Goal: Check status

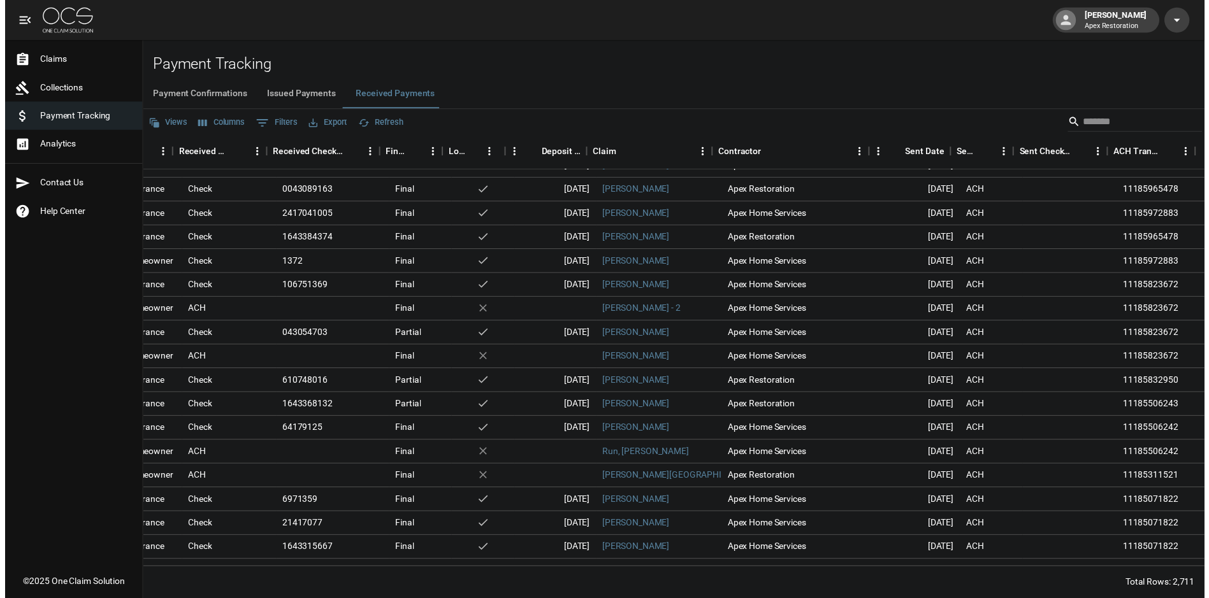
scroll to position [0, 276]
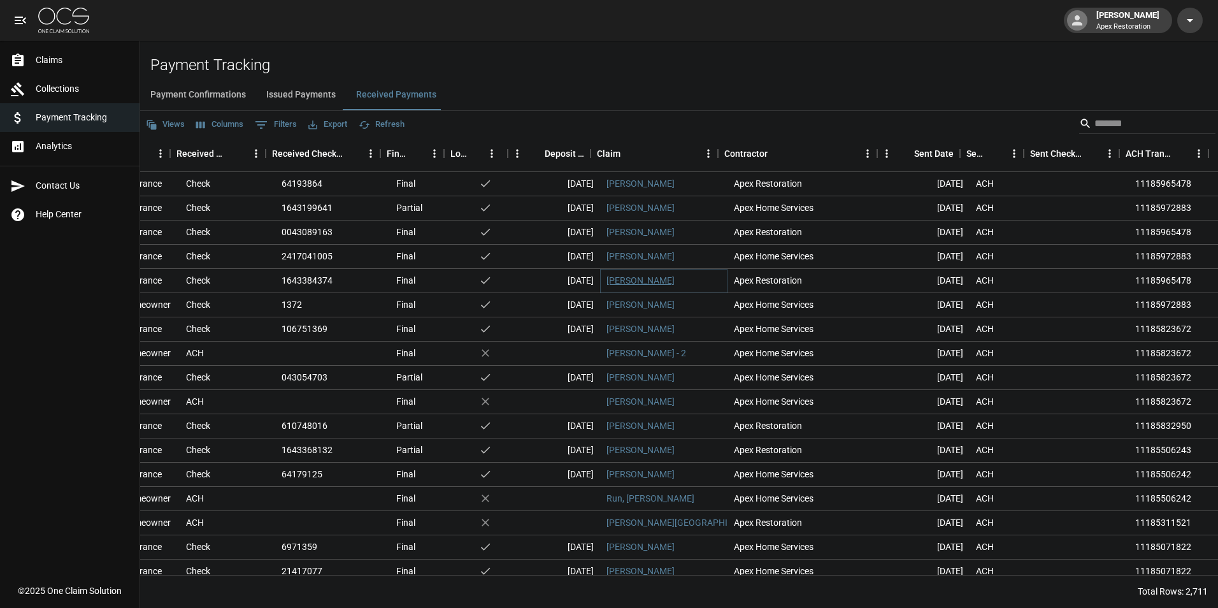
click at [618, 280] on link "[PERSON_NAME]" at bounding box center [641, 280] width 68 height 13
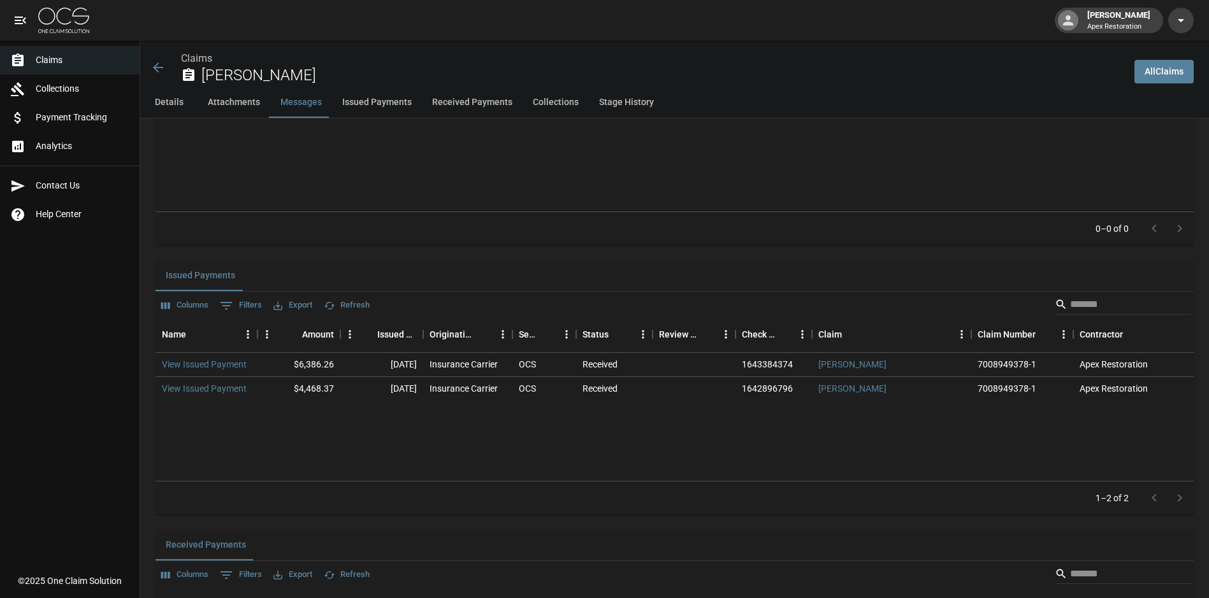
scroll to position [1402, 0]
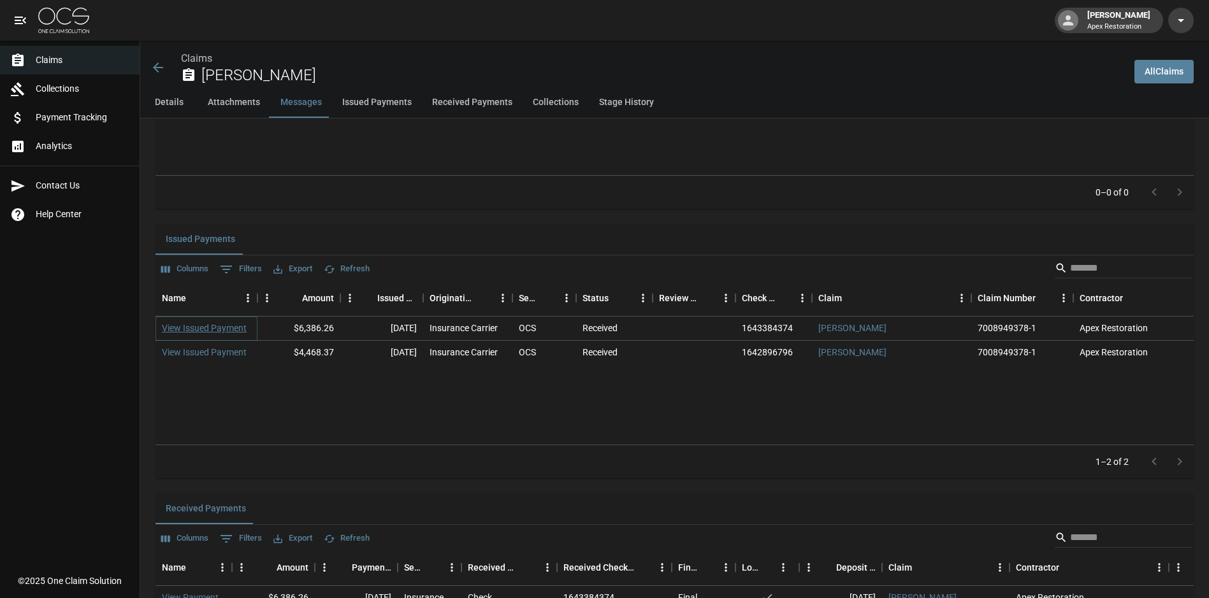
click at [199, 328] on link "View Issued Payment" at bounding box center [204, 328] width 85 height 13
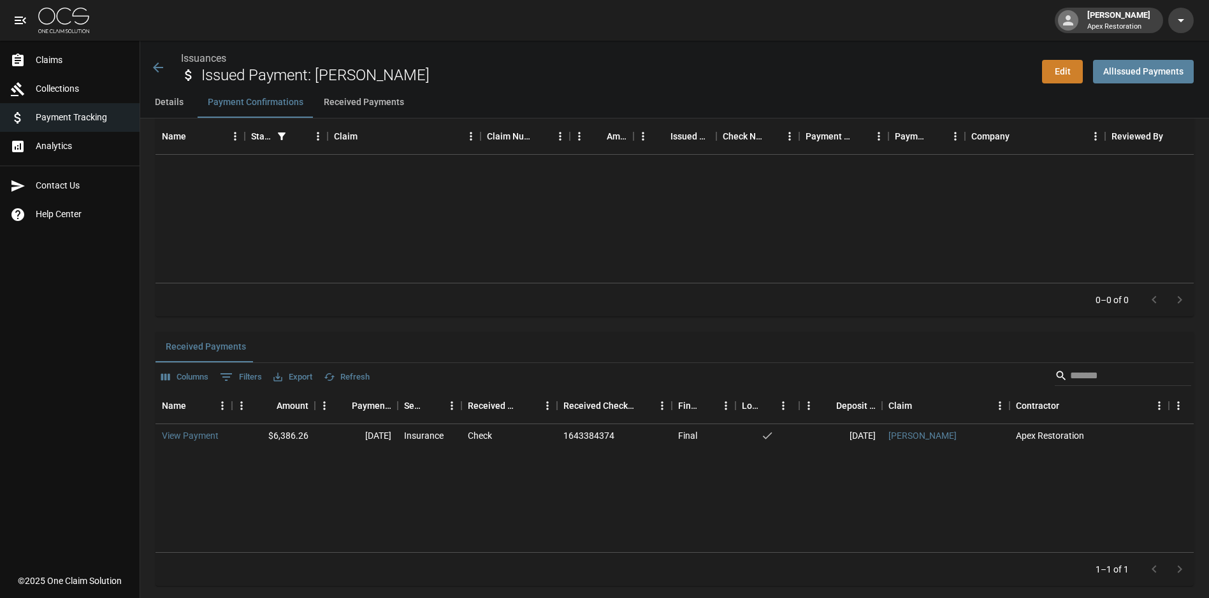
scroll to position [599, 0]
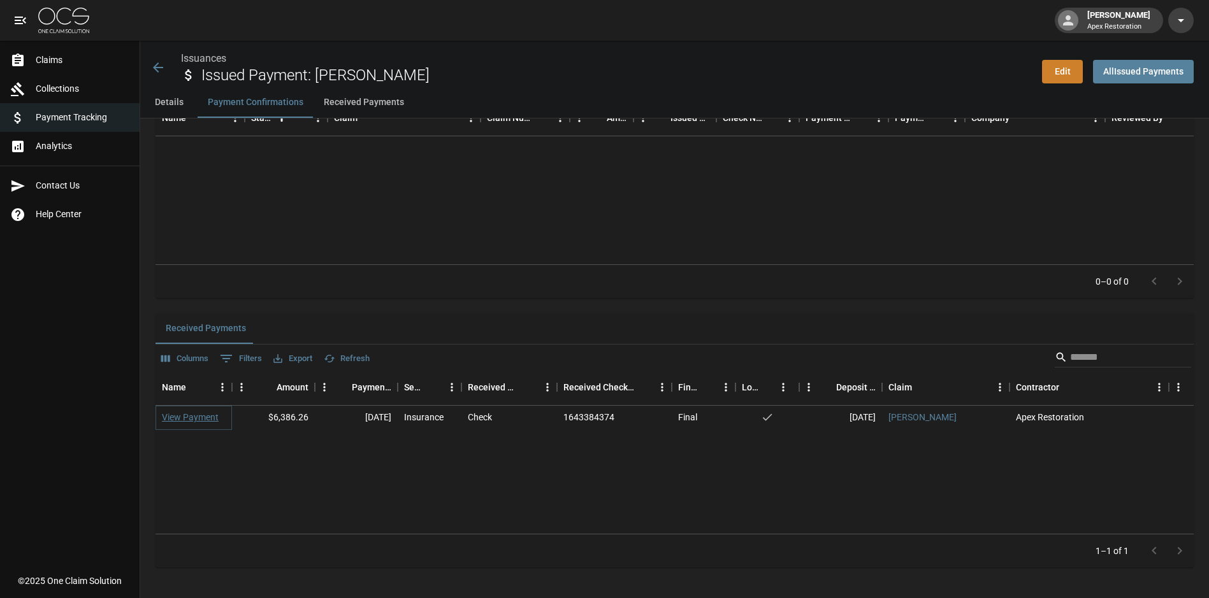
click at [205, 414] on link "View Payment" at bounding box center [190, 417] width 57 height 13
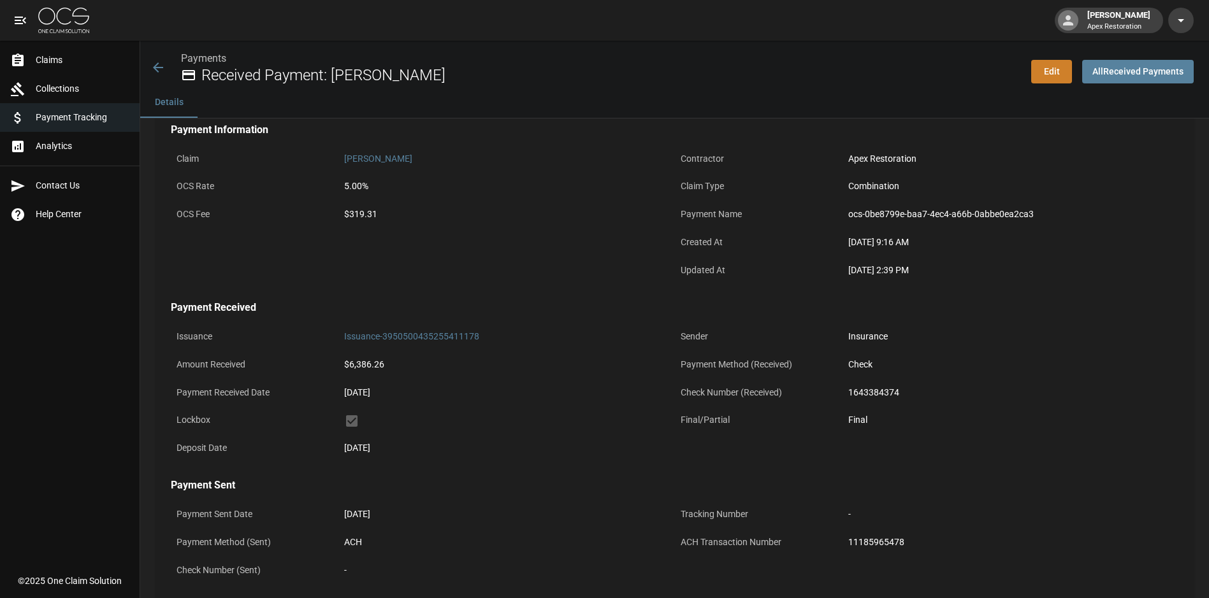
scroll to position [126, 0]
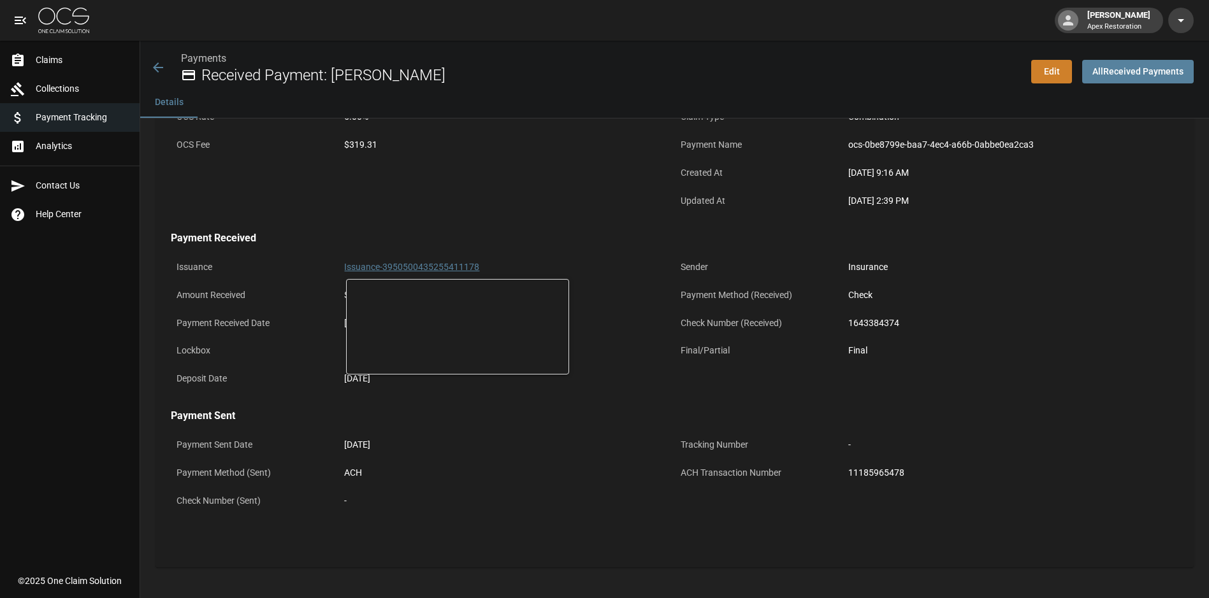
click at [403, 270] on link "Issuance-3950500435255411178" at bounding box center [411, 267] width 135 height 10
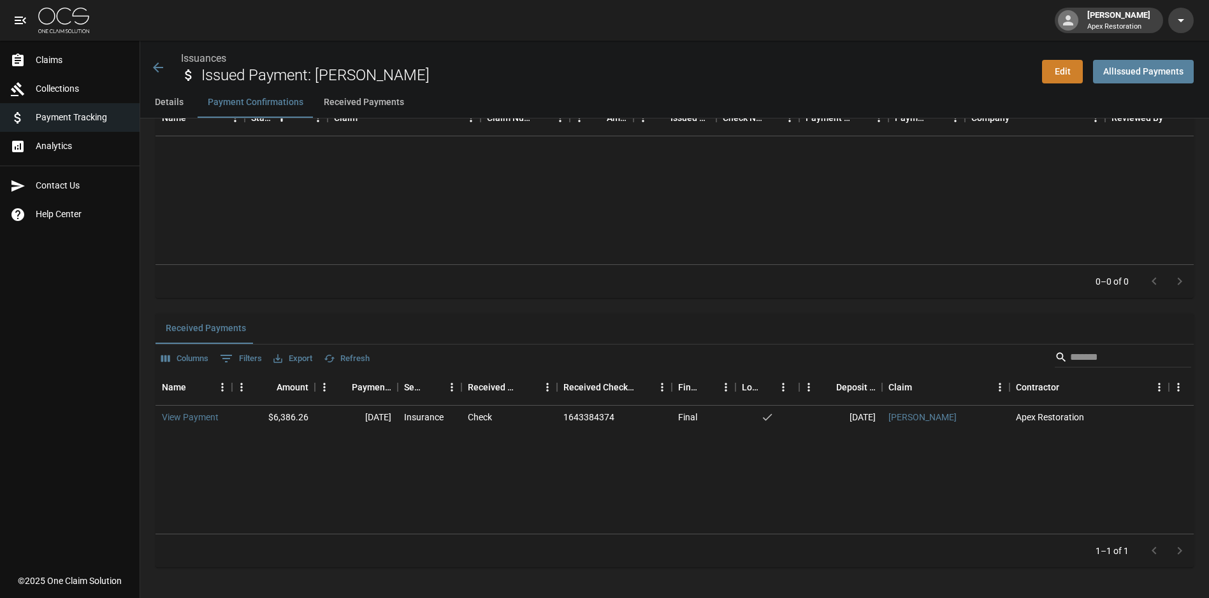
click at [164, 72] on icon at bounding box center [157, 67] width 15 height 15
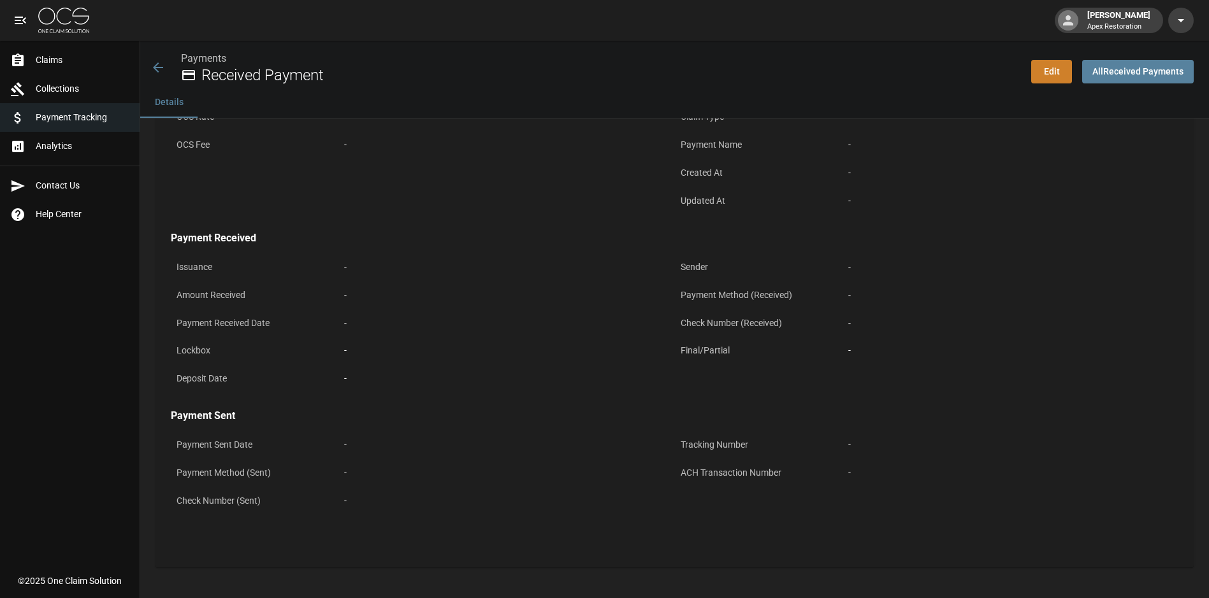
scroll to position [126, 0]
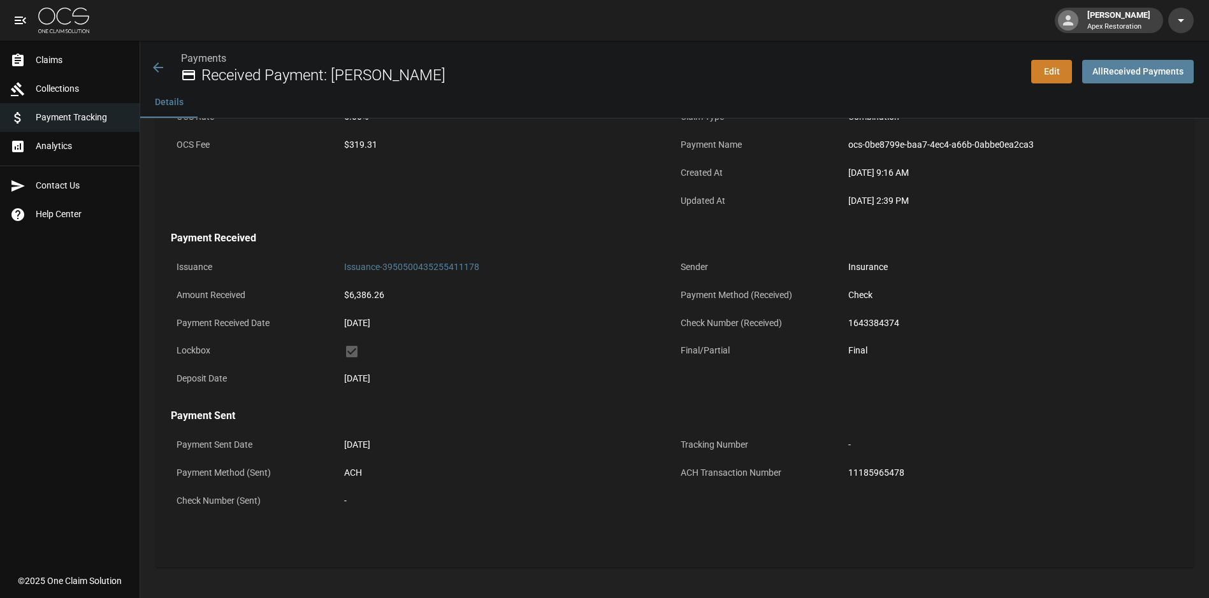
click at [163, 72] on icon at bounding box center [157, 67] width 15 height 15
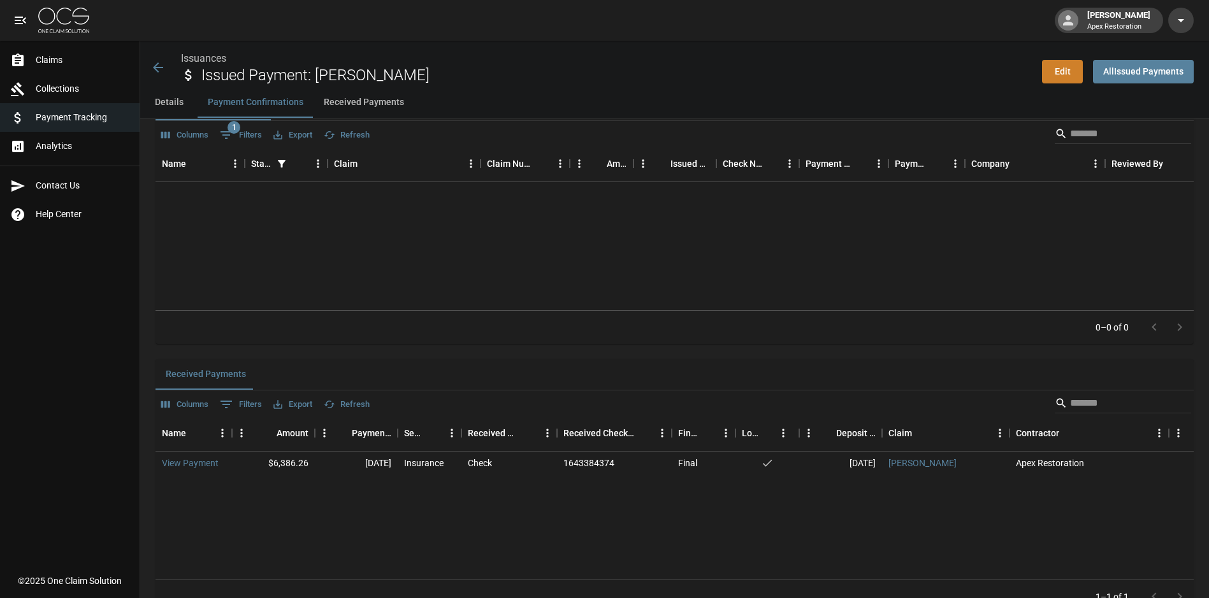
scroll to position [599, 0]
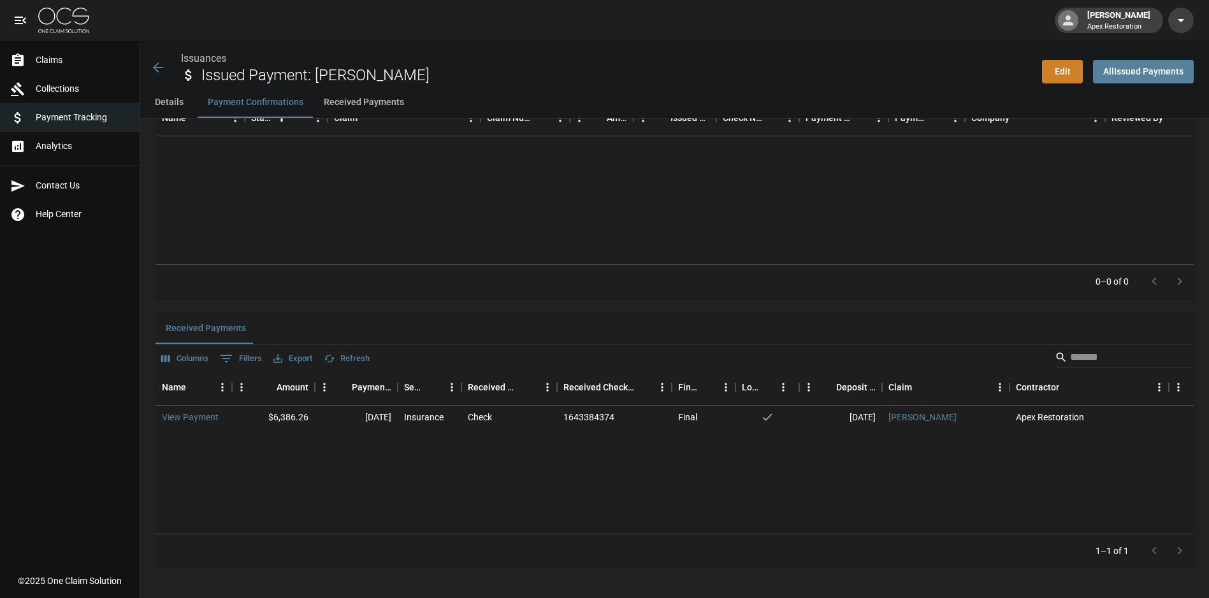
click at [162, 63] on icon at bounding box center [157, 67] width 15 height 15
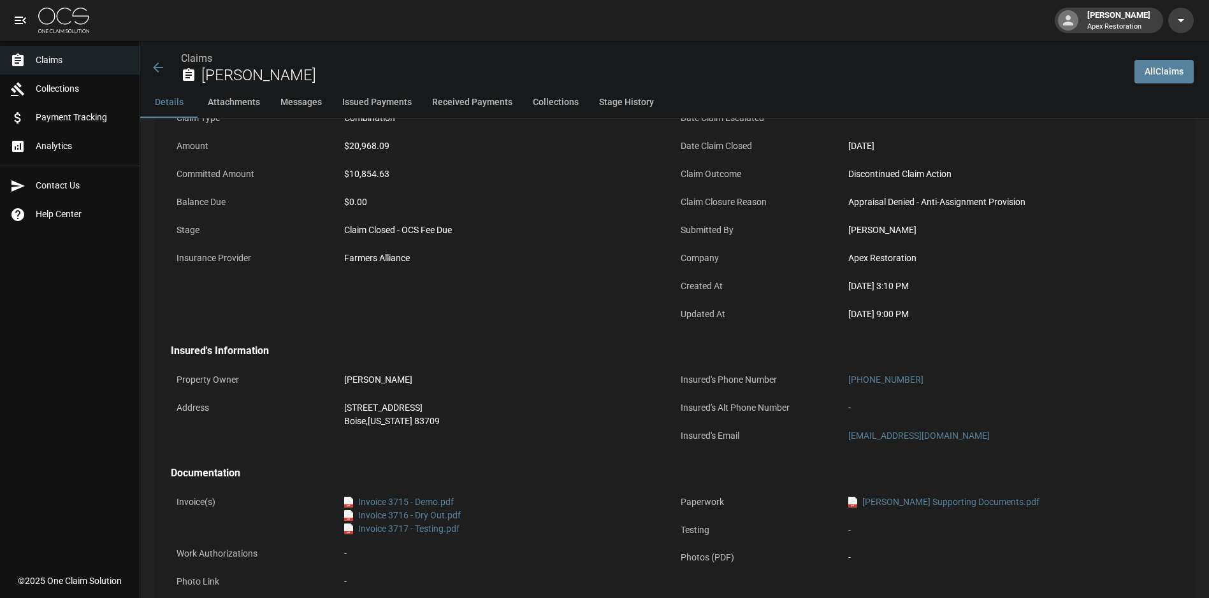
scroll to position [382, 0]
